Goal: Task Accomplishment & Management: Complete application form

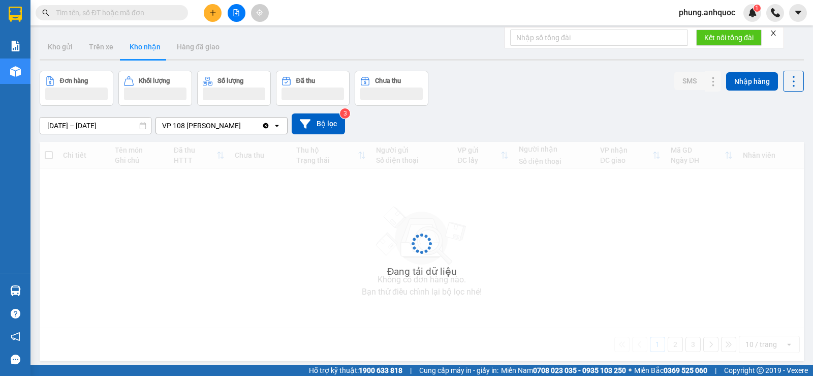
click at [150, 48] on button "Kho nhận" at bounding box center [144, 47] width 47 height 24
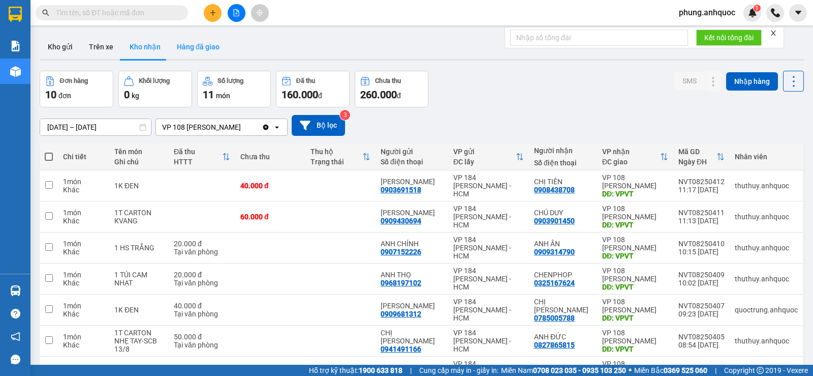
click at [202, 44] on button "Hàng đã giao" at bounding box center [198, 47] width 59 height 24
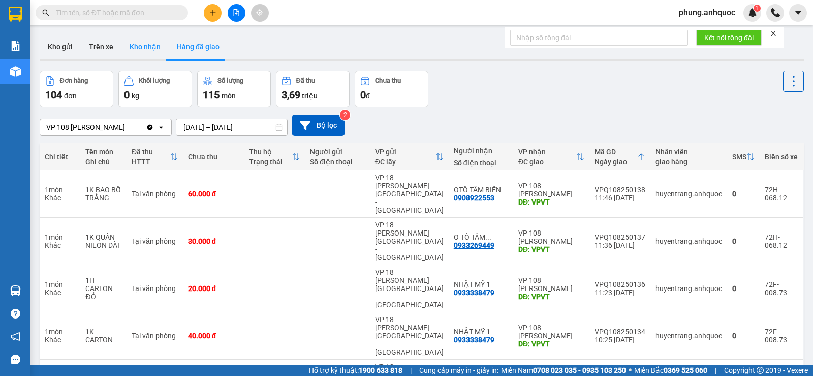
click at [159, 52] on button "Kho nhận" at bounding box center [144, 47] width 47 height 24
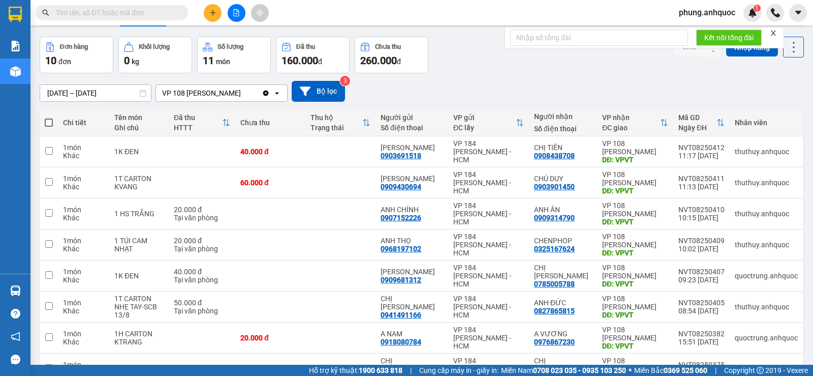
scroll to position [51, 0]
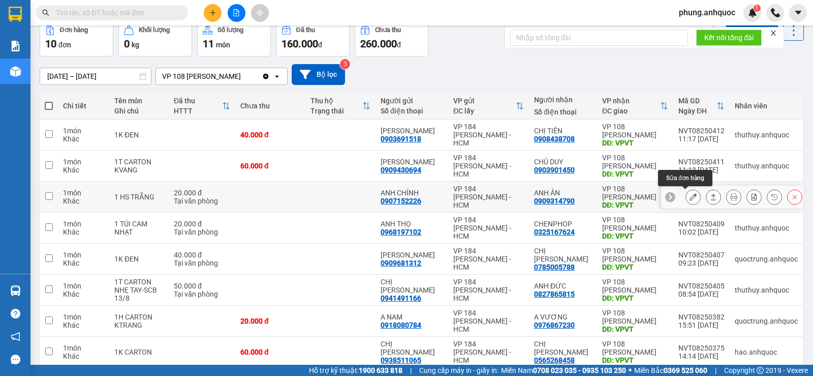
click at [690, 199] on icon at bounding box center [693, 196] width 7 height 7
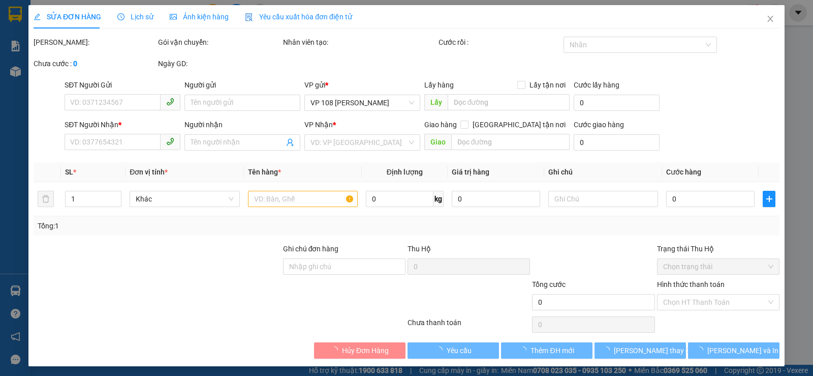
type input "0907152226"
type input "ANH CHÍNH"
type input "0909314790"
type input "ANH ÂN"
type input "VPVT"
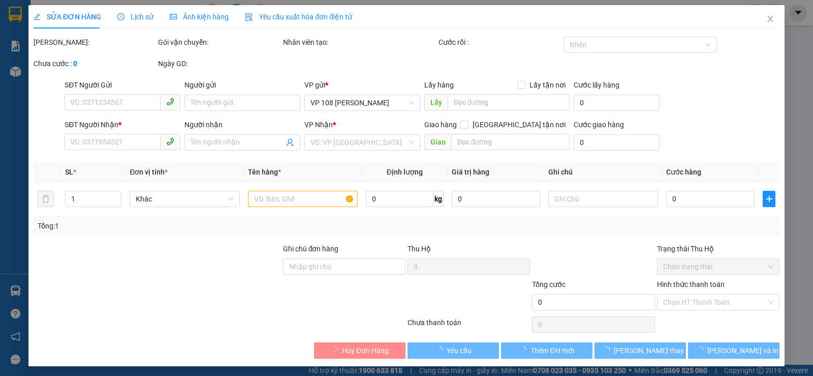
type input "TM 13/8 TRUNG"
type input "20.000"
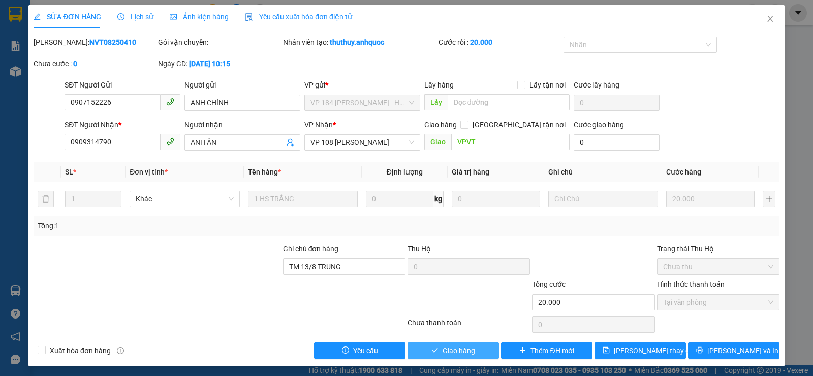
click at [446, 352] on span "Giao hàng" at bounding box center [459, 350] width 33 height 11
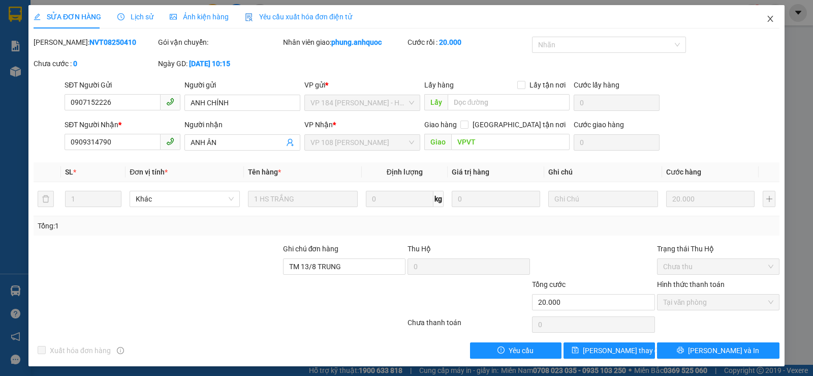
click at [766, 20] on icon "close" at bounding box center [770, 19] width 8 height 8
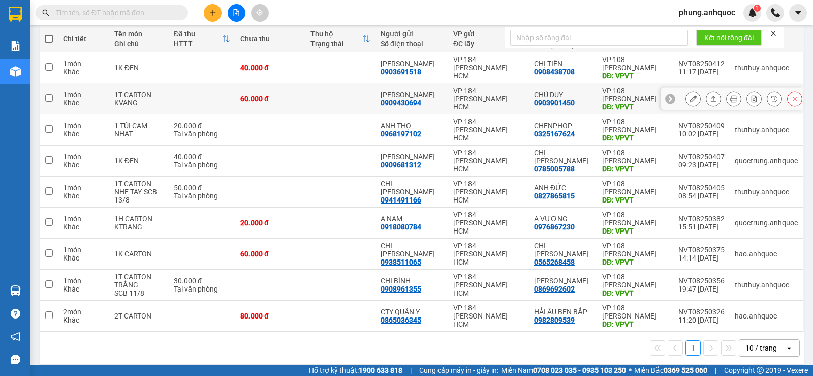
scroll to position [127, 0]
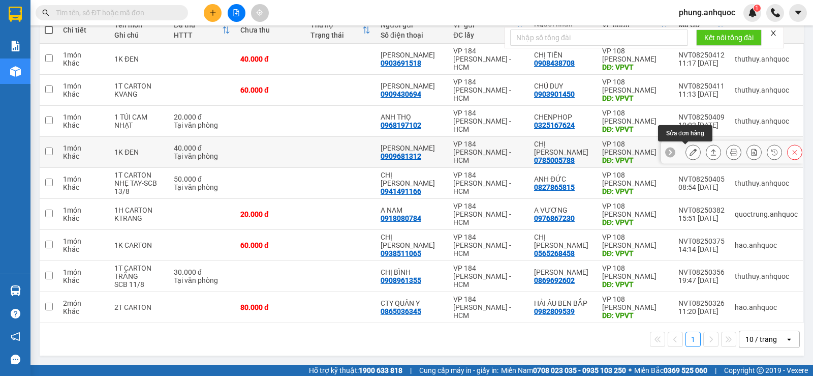
click at [690, 154] on icon at bounding box center [693, 151] width 7 height 7
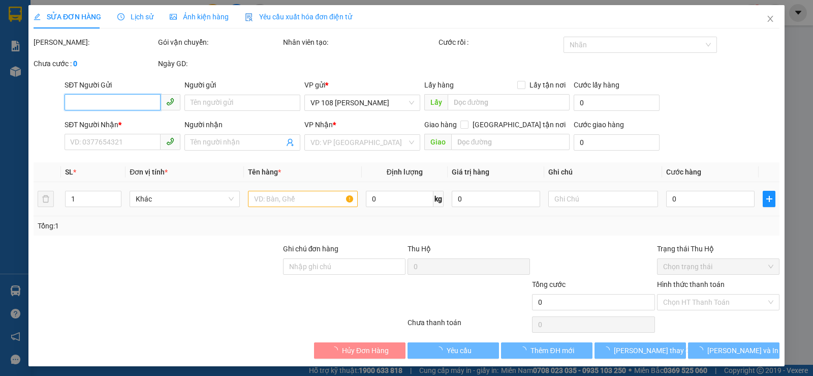
type input "0909681312"
type input "[PERSON_NAME]"
type input "0785005788"
type input "CHỊ [PERSON_NAME]"
type input "VPVT"
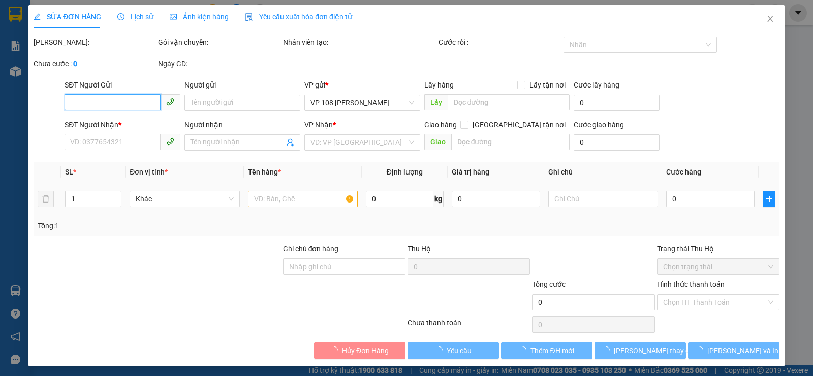
type input "TM 13/8 TRUNG"
type input "40.000"
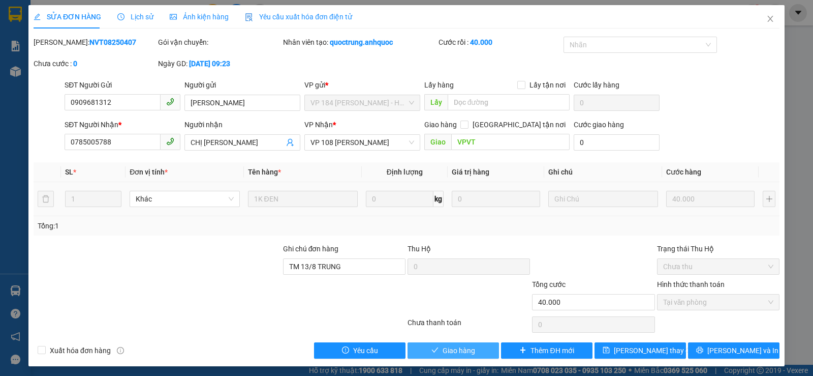
click at [461, 353] on span "Giao hàng" at bounding box center [459, 350] width 33 height 11
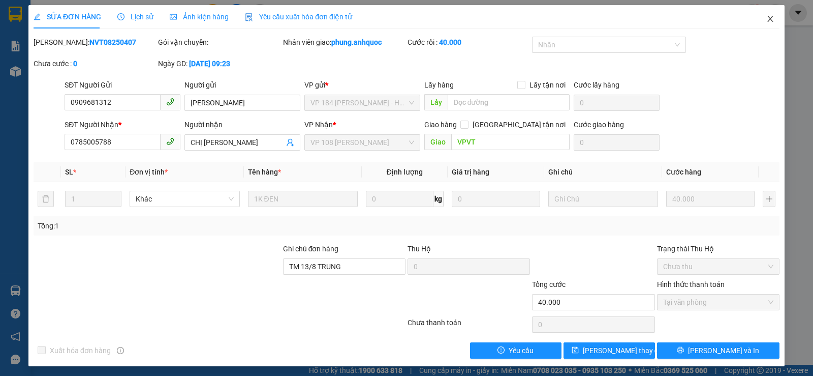
click at [767, 18] on icon "close" at bounding box center [770, 19] width 6 height 6
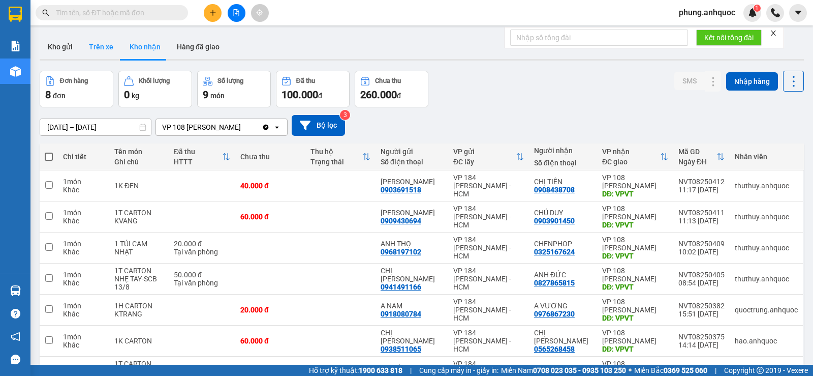
click at [100, 54] on button "Trên xe" at bounding box center [101, 47] width 41 height 24
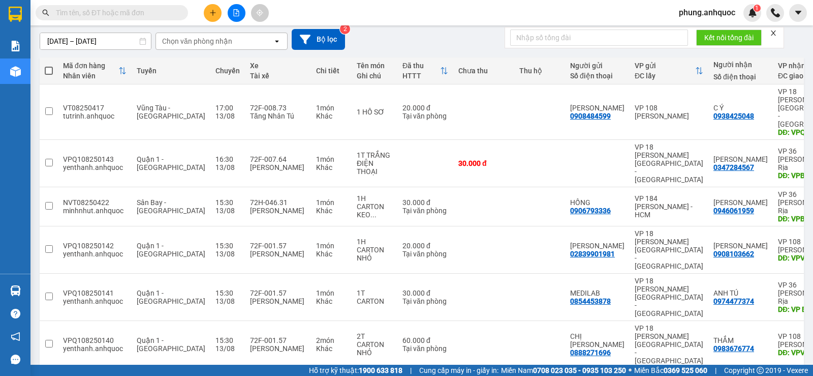
scroll to position [102, 0]
